Goal: Information Seeking & Learning: Learn about a topic

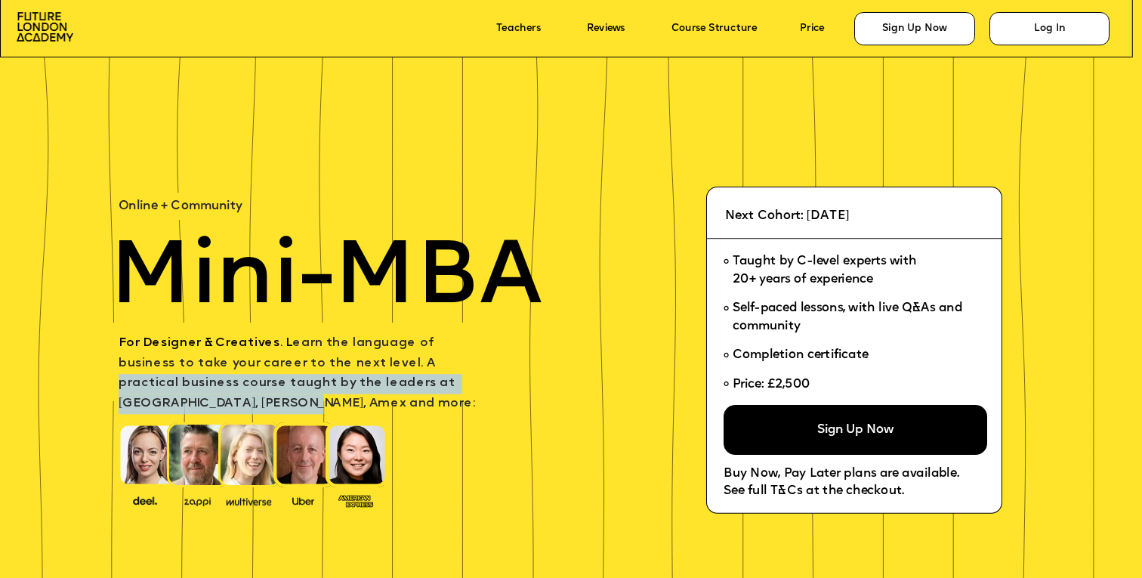
drag, startPoint x: 335, startPoint y: 361, endPoint x: 444, endPoint y: 384, distance: 110.4
click at [444, 384] on p "For Designer & Creatives. L earn the language of business to take your career t…" at bounding box center [304, 374] width 371 height 80
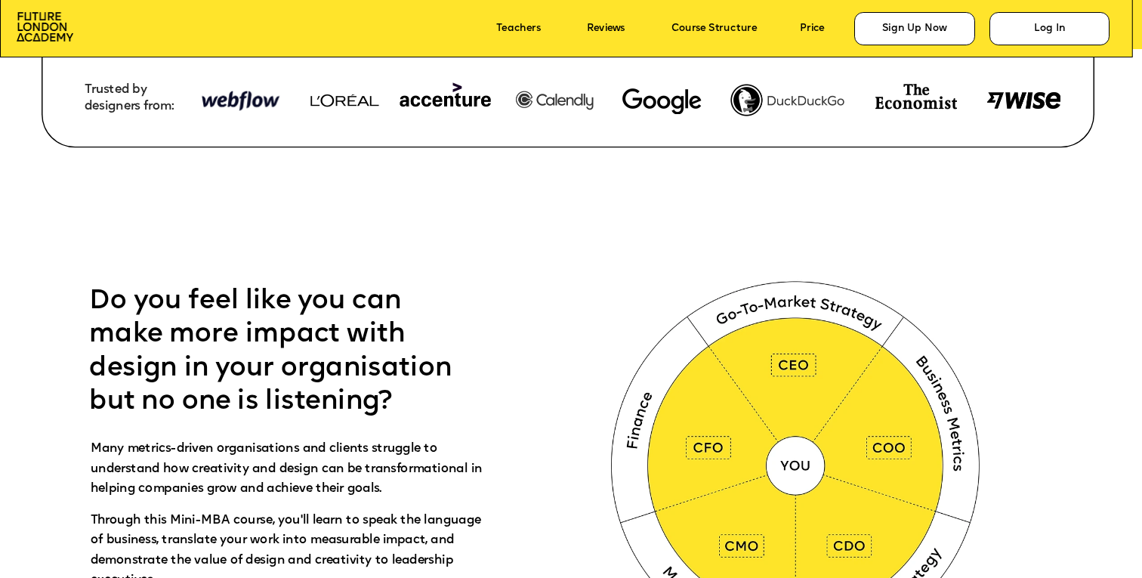
scroll to position [597, 0]
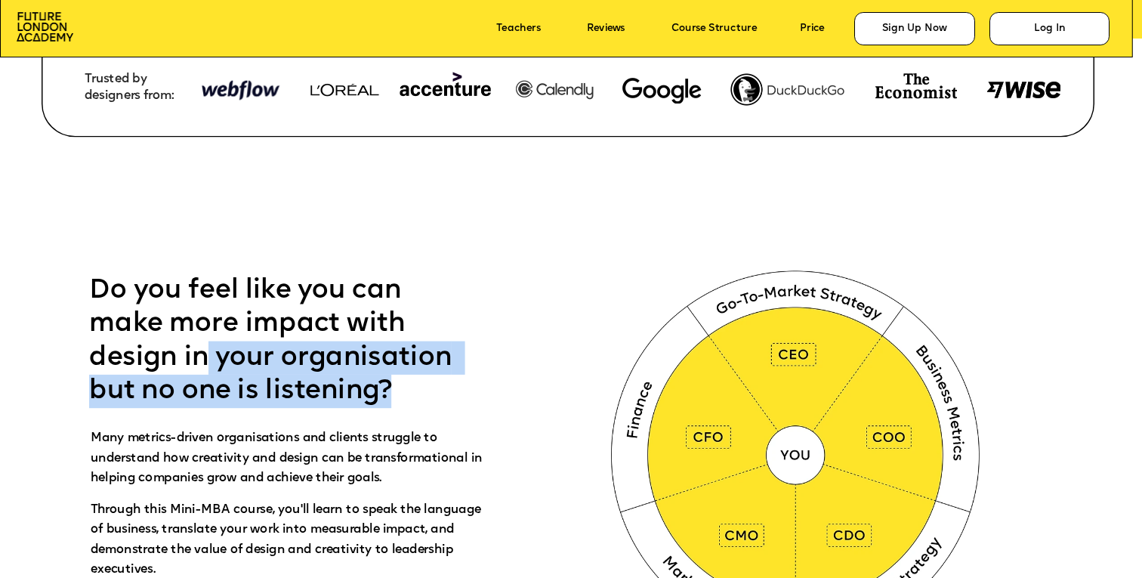
drag, startPoint x: 205, startPoint y: 354, endPoint x: 419, endPoint y: 392, distance: 217.3
click at [419, 392] on p "Do you feel like you can make more impact with design in your organisation but …" at bounding box center [282, 341] width 386 height 134
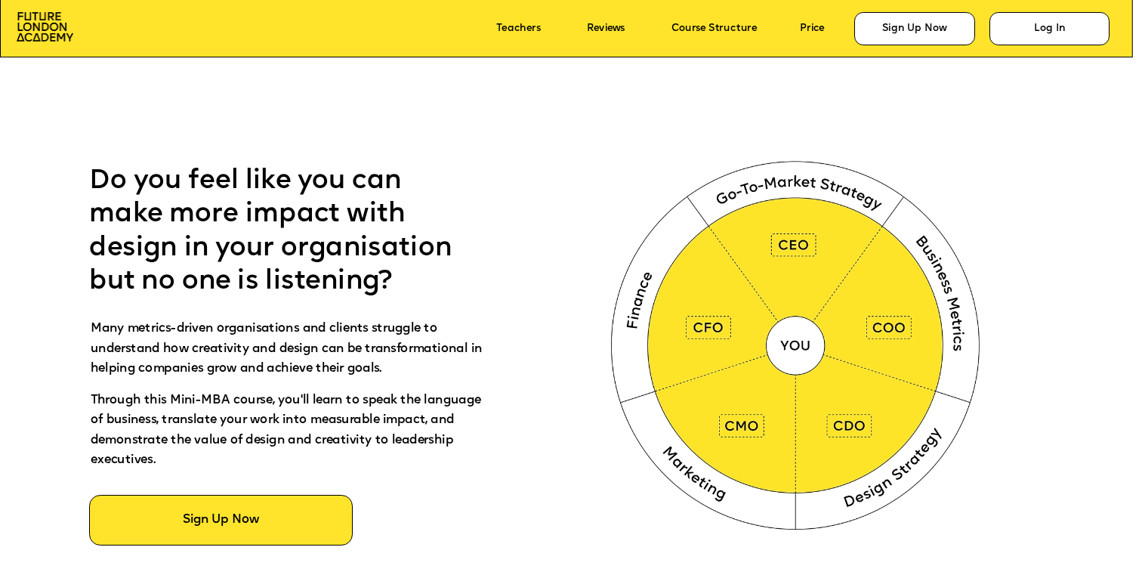
scroll to position [712, 0]
